Goal: Information Seeking & Learning: Learn about a topic

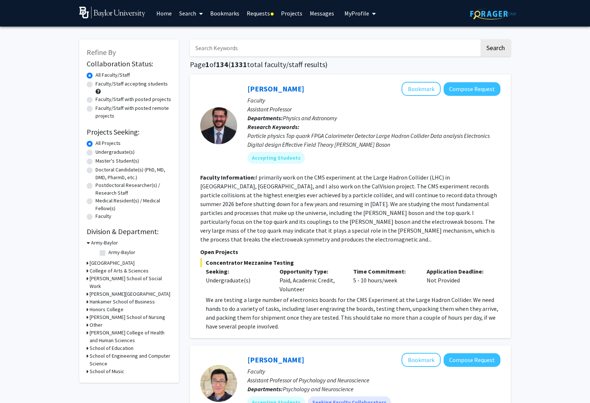
click at [263, 17] on link "Requests" at bounding box center [260, 13] width 34 height 26
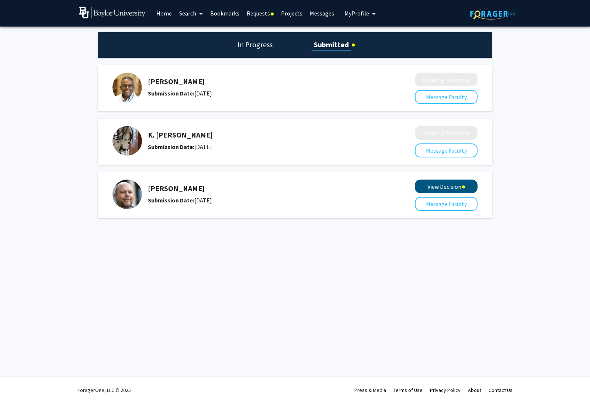
click at [454, 189] on button "View Decision" at bounding box center [446, 187] width 63 height 14
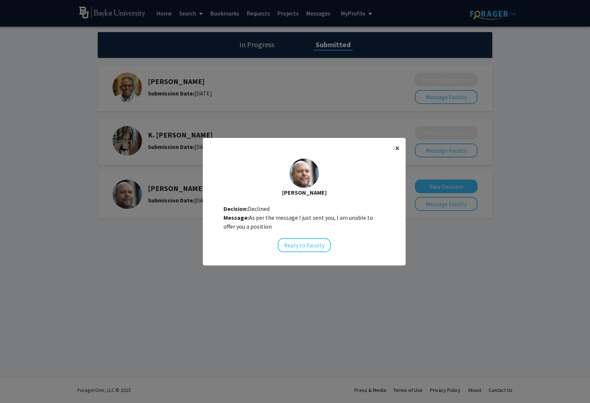
click at [396, 154] on span "×" at bounding box center [397, 147] width 5 height 11
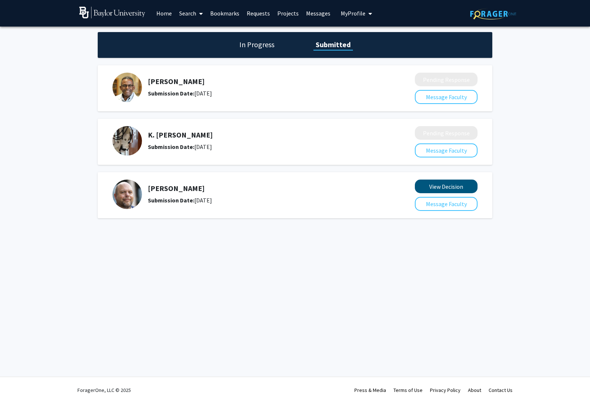
click at [421, 189] on button "View Decision" at bounding box center [446, 187] width 63 height 14
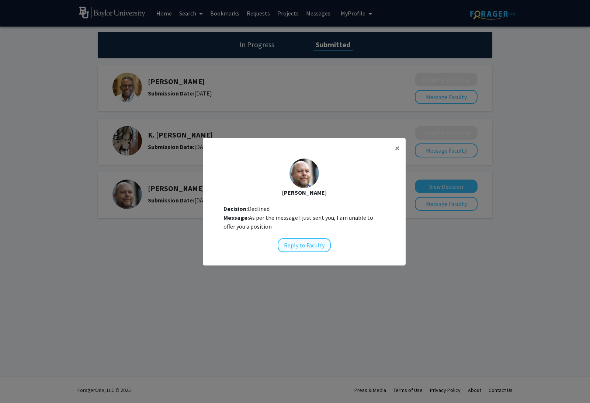
click at [307, 252] on button "Reply to Faculty" at bounding box center [304, 245] width 53 height 14
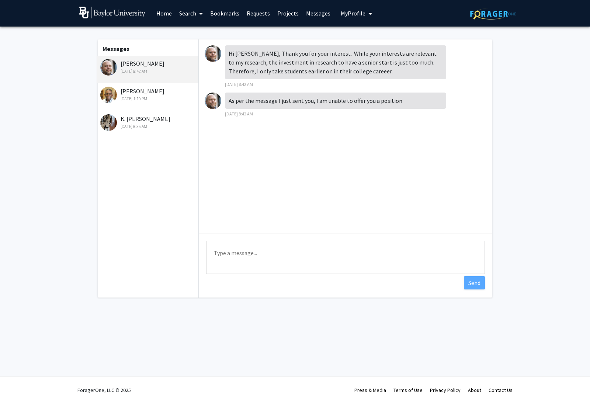
click at [155, 92] on div "[PERSON_NAME] [DATE] 1:19 PM" at bounding box center [148, 94] width 96 height 15
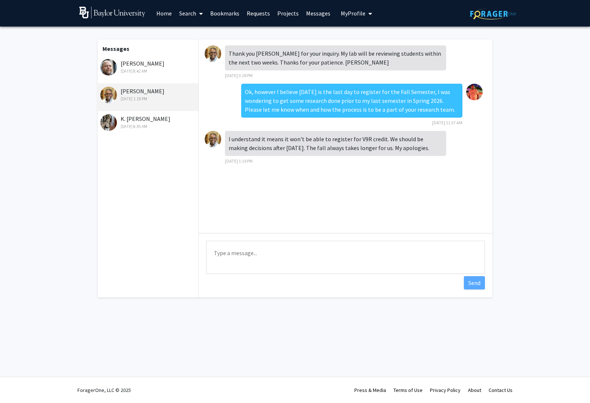
click at [164, 126] on div "[DATE] 8:35 AM" at bounding box center [148, 126] width 96 height 7
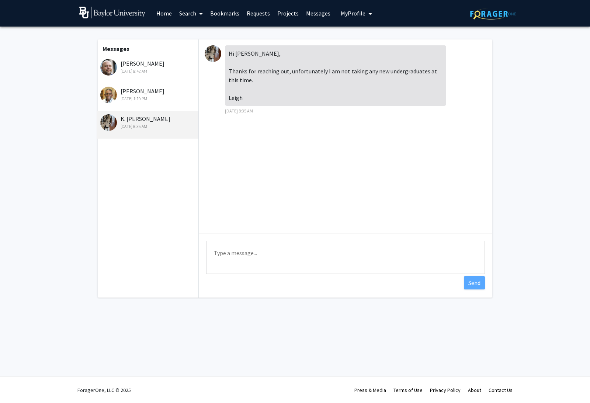
click at [169, 105] on div "[PERSON_NAME] [DATE] 1:19 PM" at bounding box center [148, 97] width 102 height 28
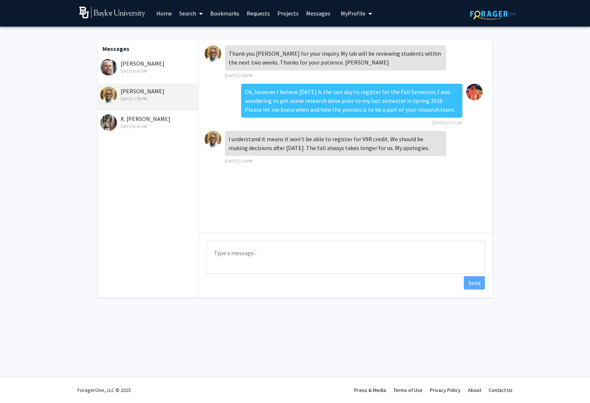
click at [169, 18] on link "Home" at bounding box center [164, 13] width 23 height 26
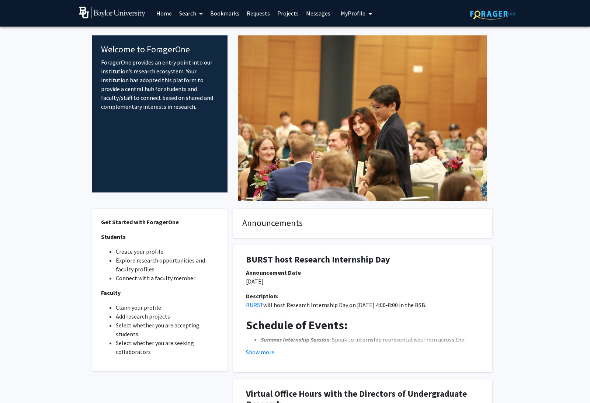
click at [190, 22] on link "Search" at bounding box center [191, 13] width 31 height 26
click at [194, 34] on span "Faculty/Staff" at bounding box center [203, 34] width 54 height 15
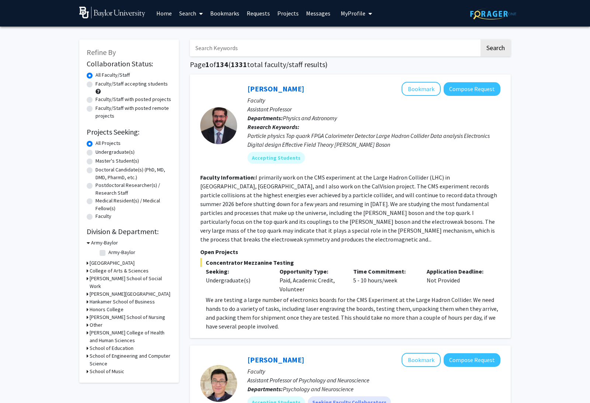
click at [131, 152] on label "Undergraduate(s)" at bounding box center [115, 152] width 39 height 8
click at [100, 152] on input "Undergraduate(s)" at bounding box center [98, 150] width 5 height 5
radio input "true"
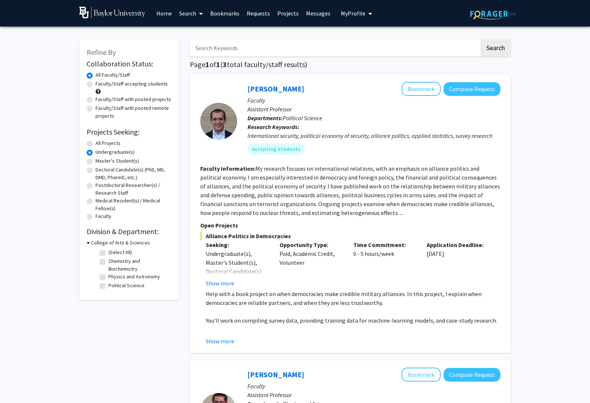
click at [126, 253] on label "(Select All)" at bounding box center [120, 253] width 24 height 8
click at [113, 253] on input "(Select All)" at bounding box center [110, 251] width 5 height 5
checkbox input "true"
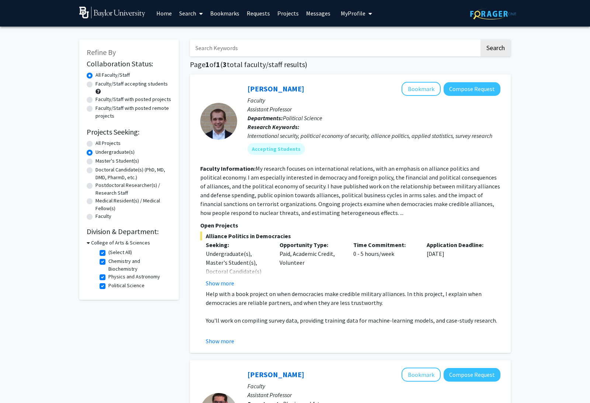
checkbox input "true"
click at [126, 253] on label "(Select All)" at bounding box center [120, 253] width 24 height 8
click at [113, 253] on input "(Select All)" at bounding box center [110, 251] width 5 height 5
checkbox input "false"
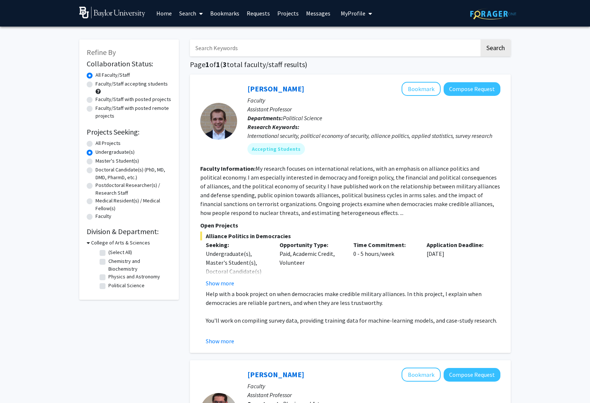
checkbox input "false"
click at [111, 208] on label "Medical Resident(s) / Medical Fellow(s)" at bounding box center [134, 204] width 76 height 15
click at [100, 202] on input "Medical Resident(s) / Medical Fellow(s)" at bounding box center [98, 199] width 5 height 5
radio input "true"
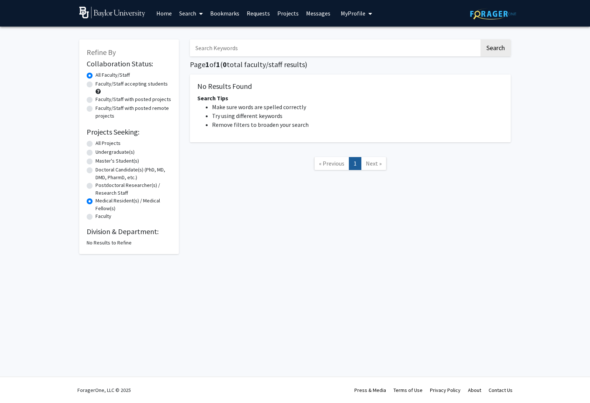
click at [104, 215] on label "Faculty" at bounding box center [104, 216] width 16 height 8
click at [100, 215] on input "Faculty" at bounding box center [98, 214] width 5 height 5
radio input "true"
click at [186, 23] on link "Search" at bounding box center [191, 13] width 31 height 26
click at [189, 31] on span "Faculty/Staff" at bounding box center [203, 34] width 54 height 15
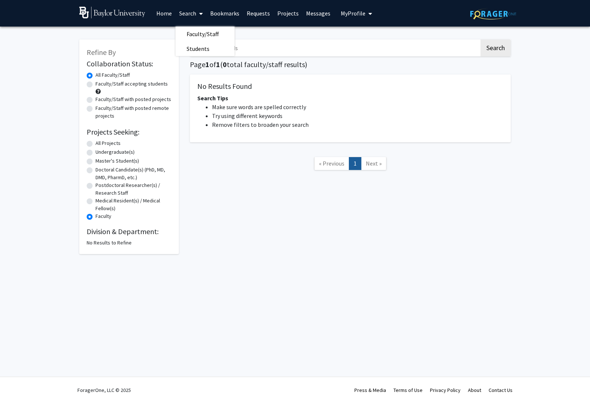
radio input "true"
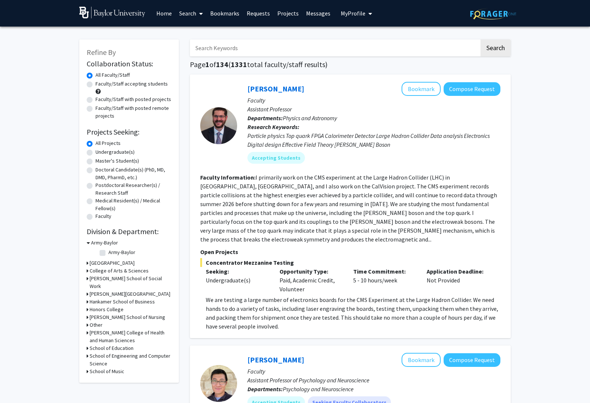
scroll to position [8, 0]
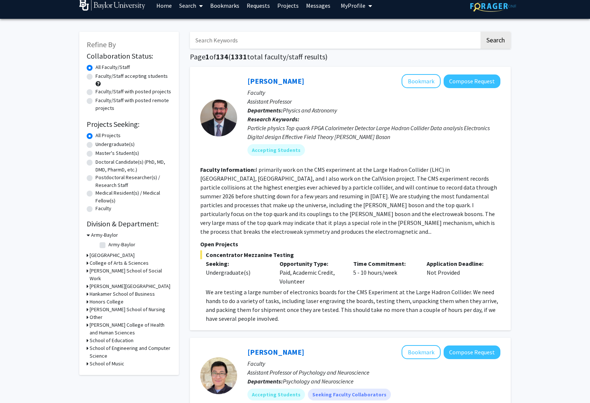
click at [126, 262] on h3 "College of Arts & Sciences" at bounding box center [119, 263] width 59 height 8
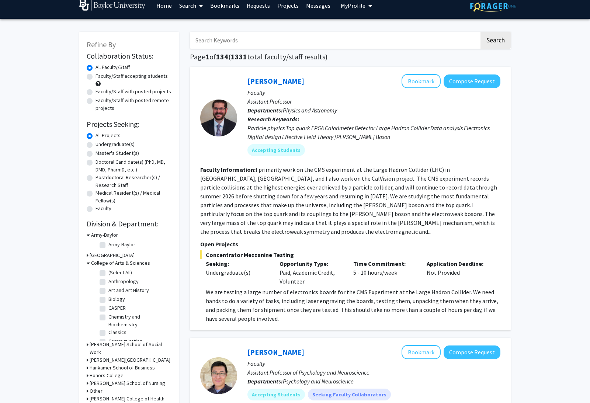
drag, startPoint x: 114, startPoint y: 300, endPoint x: 114, endPoint y: 308, distance: 7.7
click at [114, 300] on label "Biology" at bounding box center [116, 299] width 17 height 8
click at [113, 300] on input "Biology" at bounding box center [110, 297] width 5 height 5
checkbox input "true"
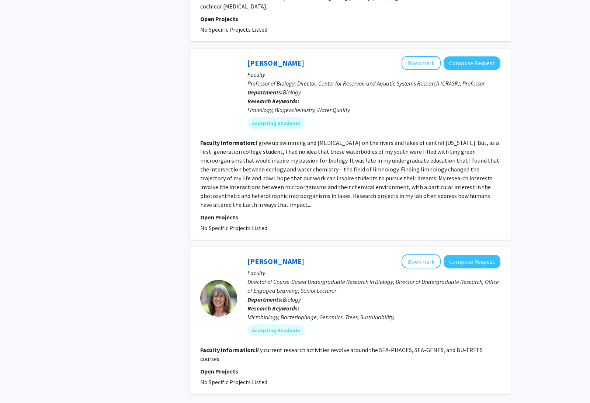
scroll to position [1405, 0]
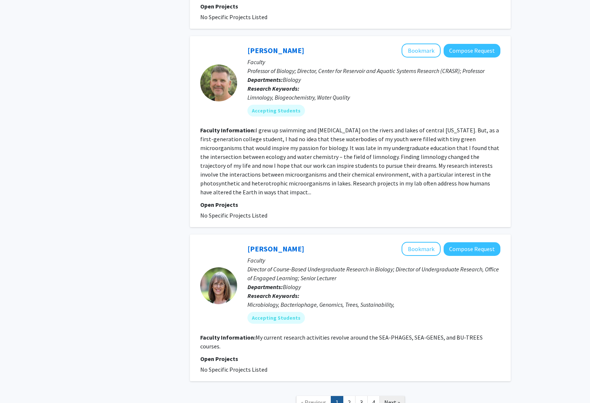
click at [394, 399] on span "Next »" at bounding box center [392, 402] width 16 height 7
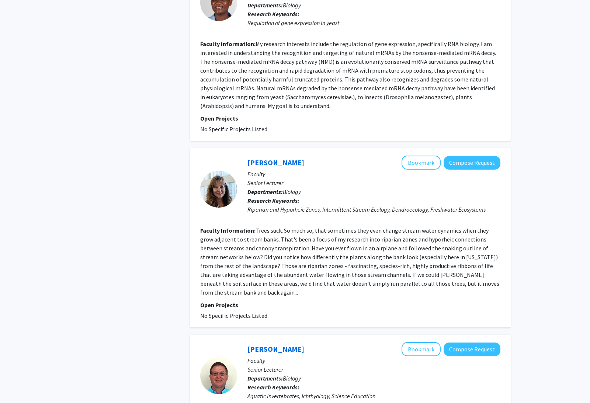
scroll to position [1446, 0]
